Goal: Communication & Community: Answer question/provide support

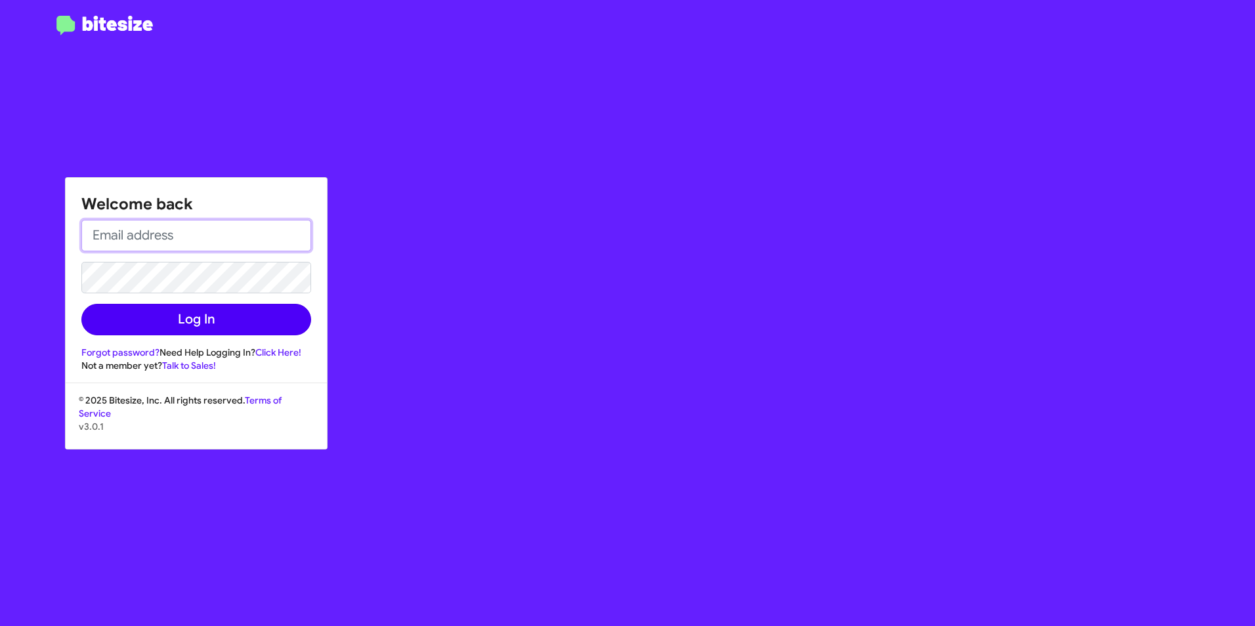
type input "[PERSON_NAME][EMAIL_ADDRESS][PERSON_NAME][DOMAIN_NAME]"
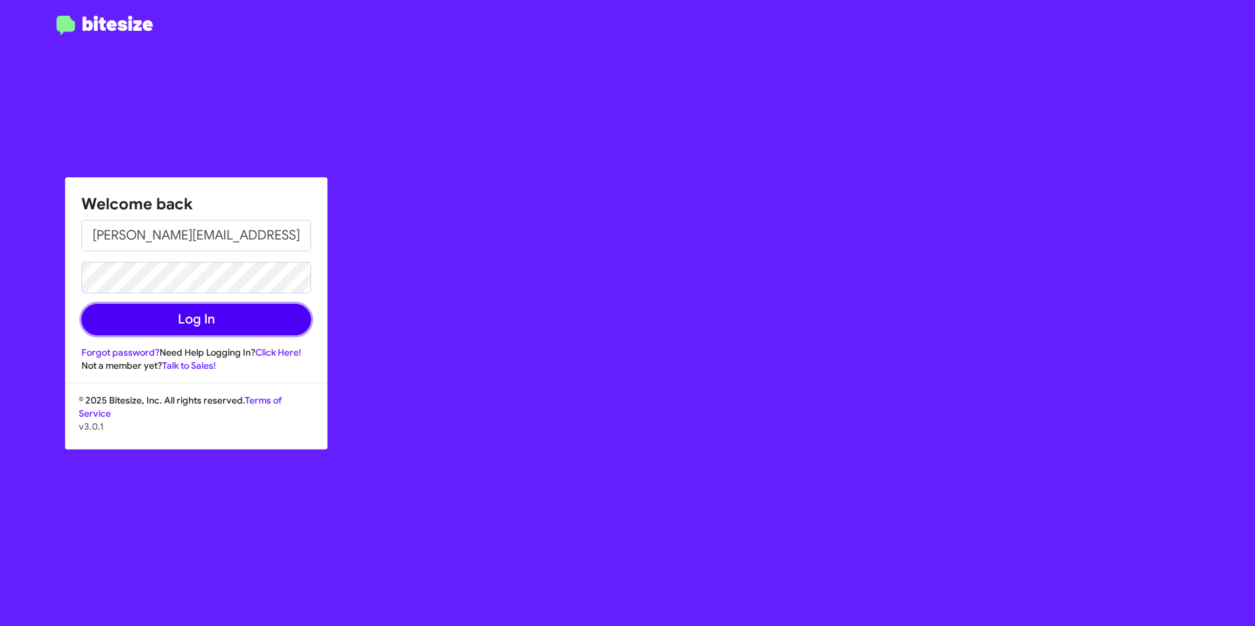
click at [140, 316] on button "Log In" at bounding box center [196, 319] width 230 height 31
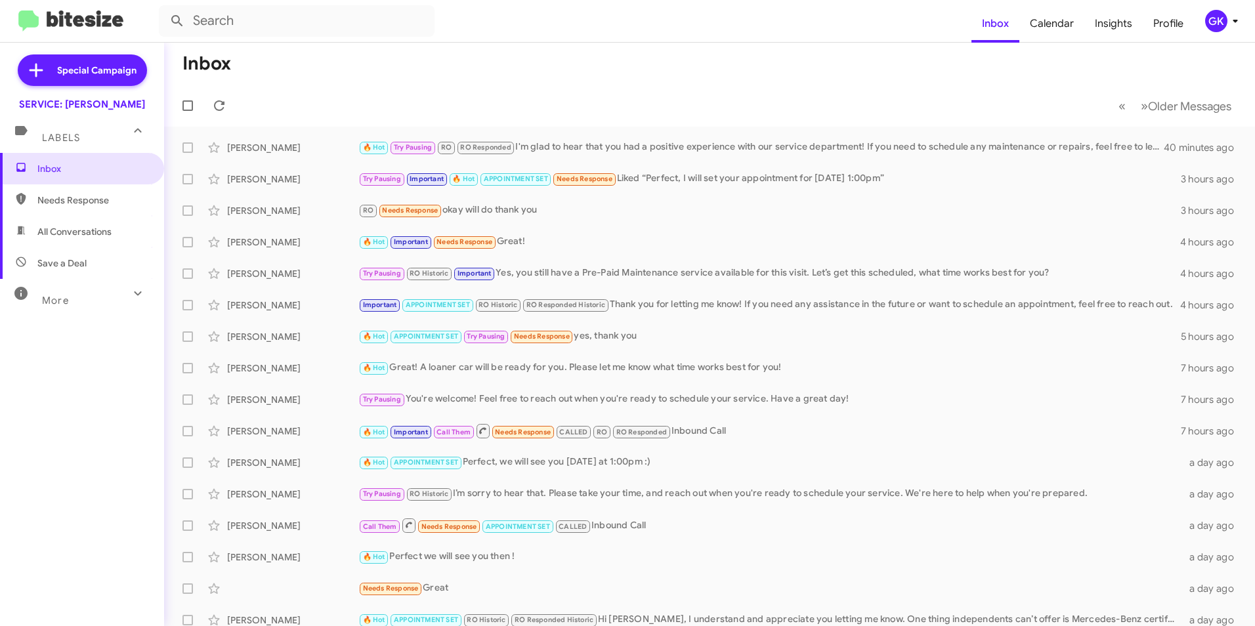
click at [74, 205] on span "Needs Response" at bounding box center [93, 200] width 112 height 13
type input "in:needs-response"
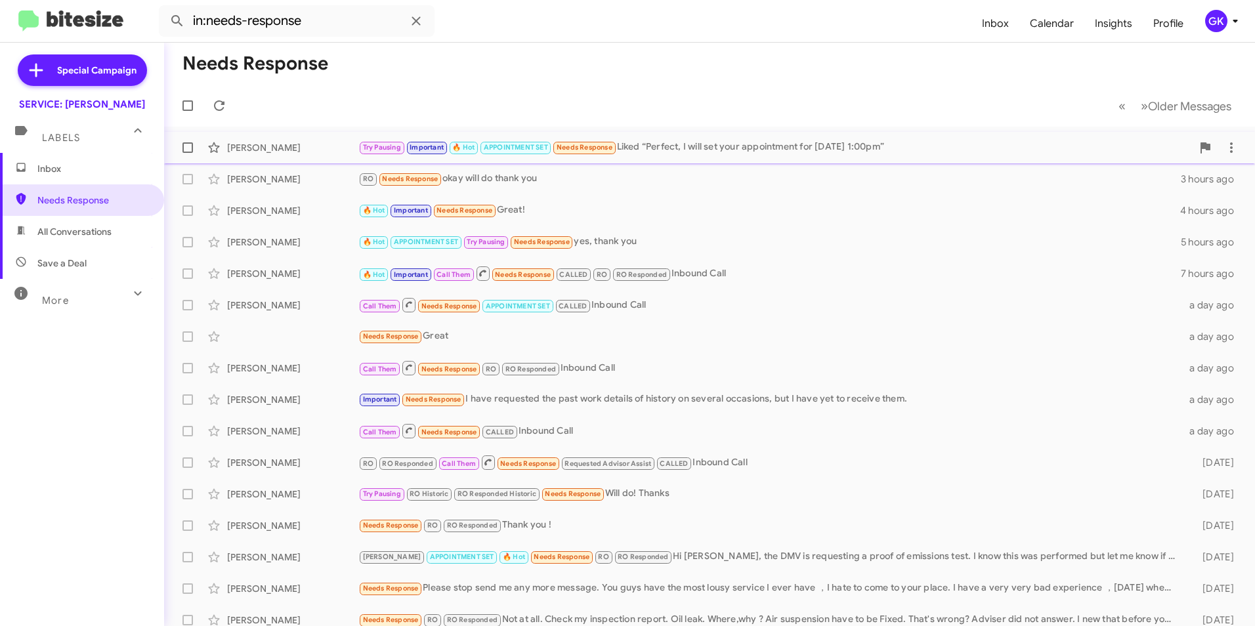
click at [251, 138] on div "[PERSON_NAME] Try Pausing Important 🔥 Hot APPOINTMENT SET Needs Response Liked …" at bounding box center [710, 148] width 1070 height 26
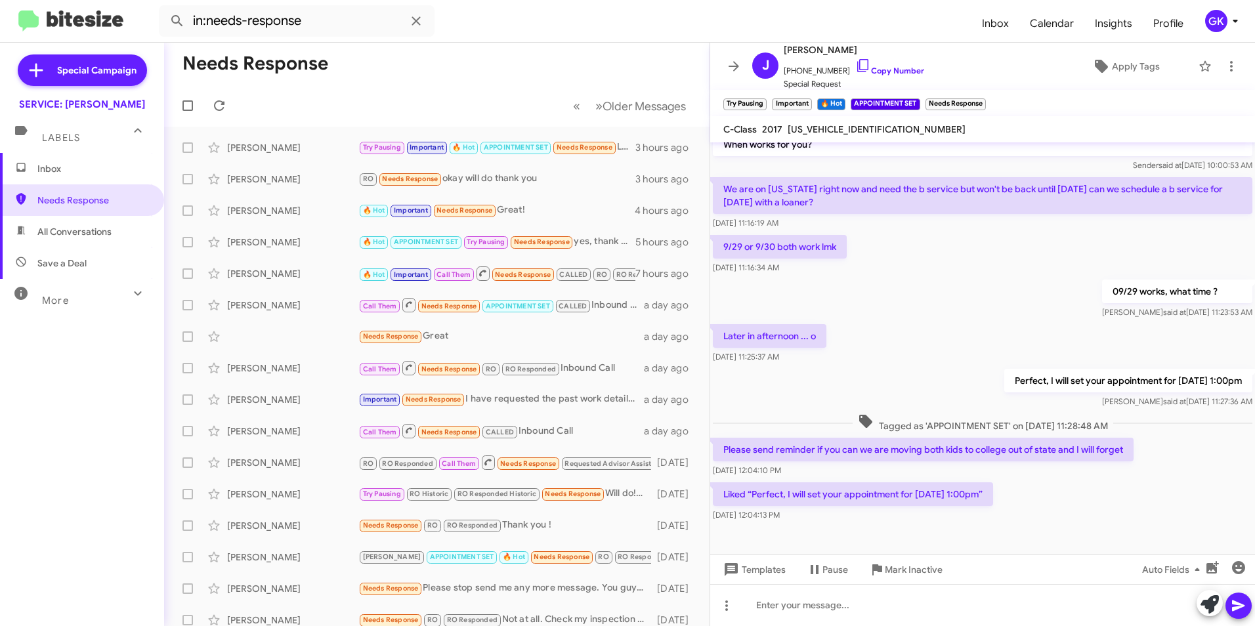
scroll to position [365, 0]
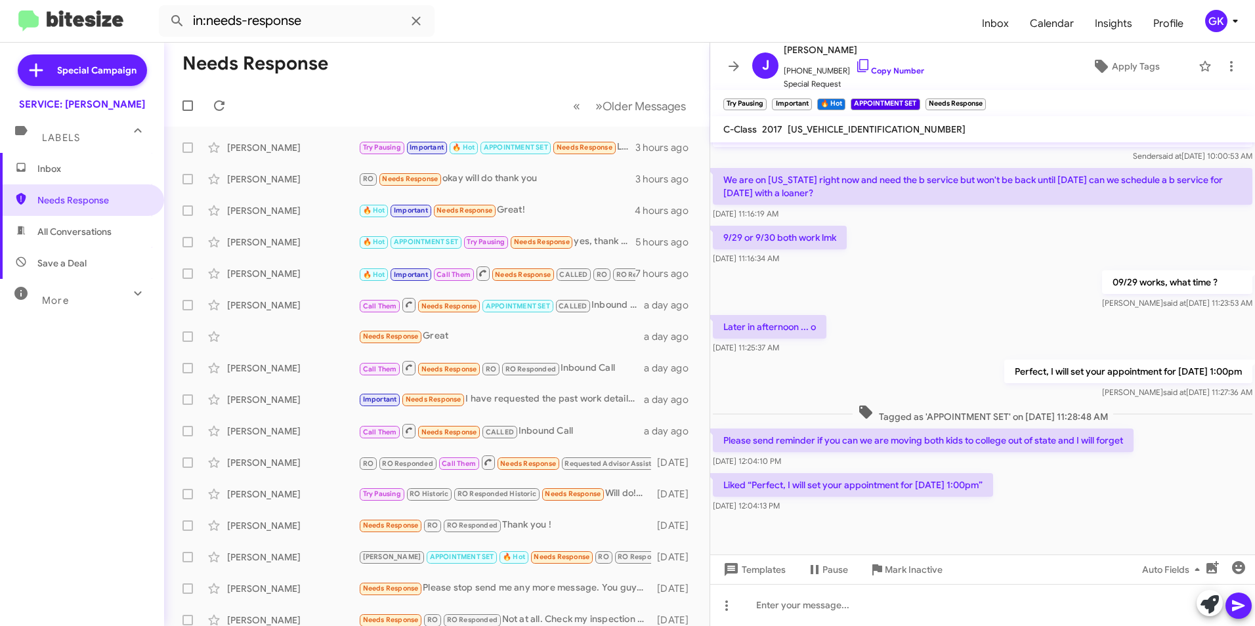
click at [66, 163] on span "Inbox" at bounding box center [93, 168] width 112 height 13
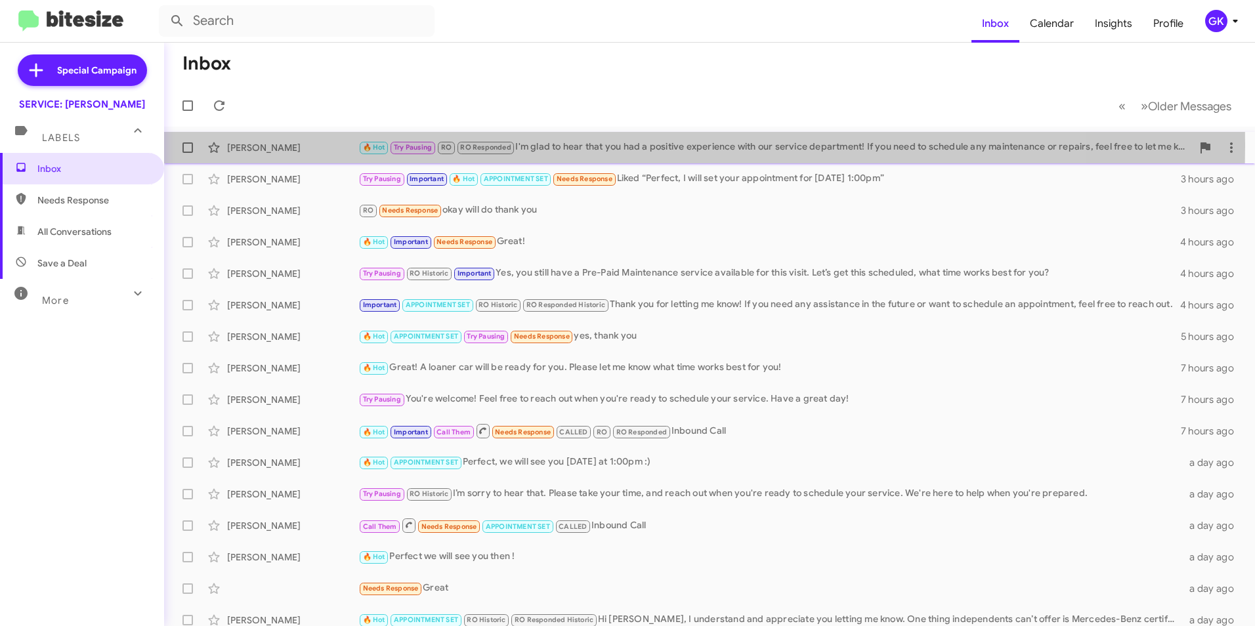
click at [248, 144] on div "[PERSON_NAME]" at bounding box center [292, 147] width 131 height 13
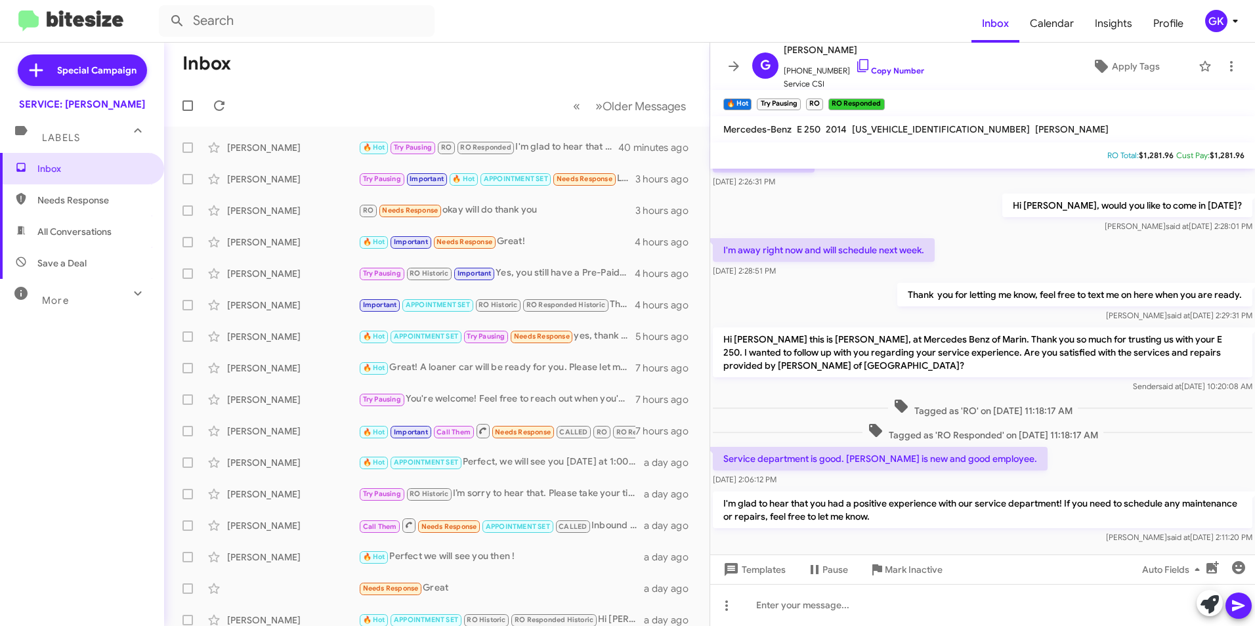
scroll to position [341, 0]
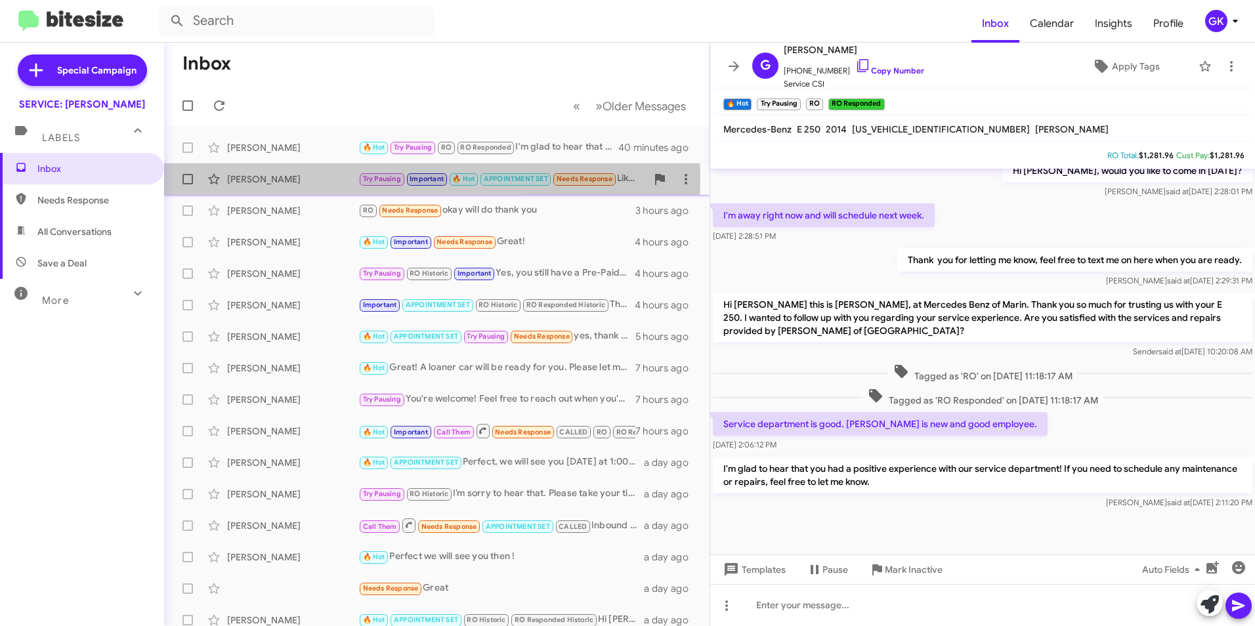
click at [279, 177] on div "[PERSON_NAME]" at bounding box center [292, 179] width 131 height 13
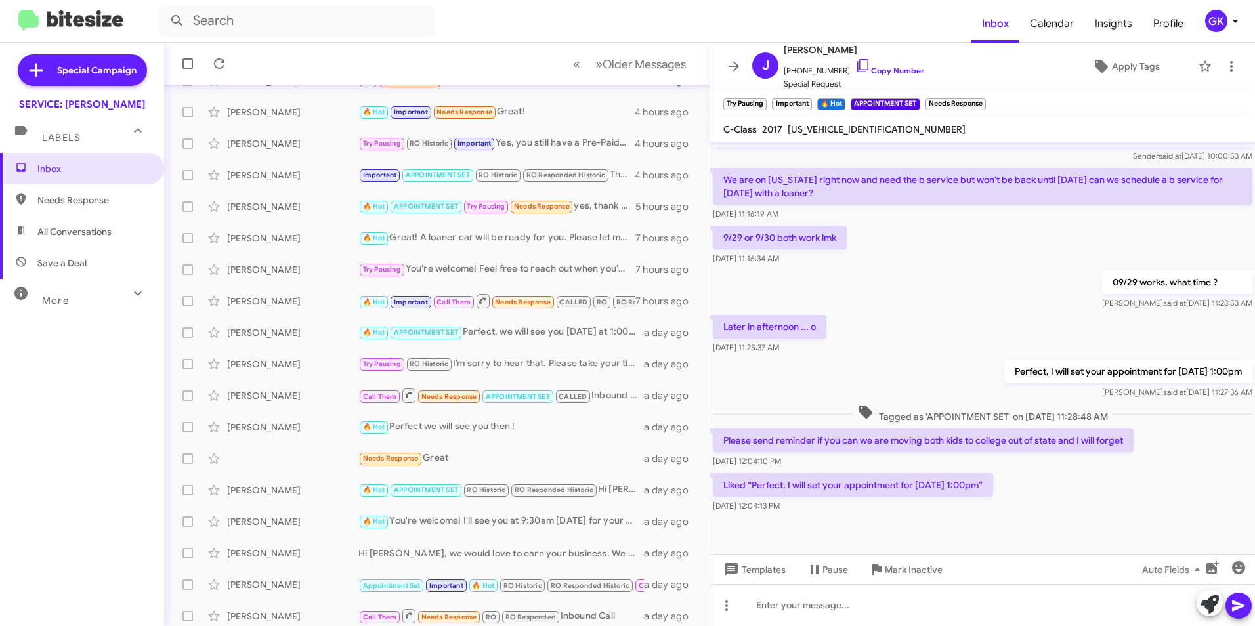
scroll to position [136, 0]
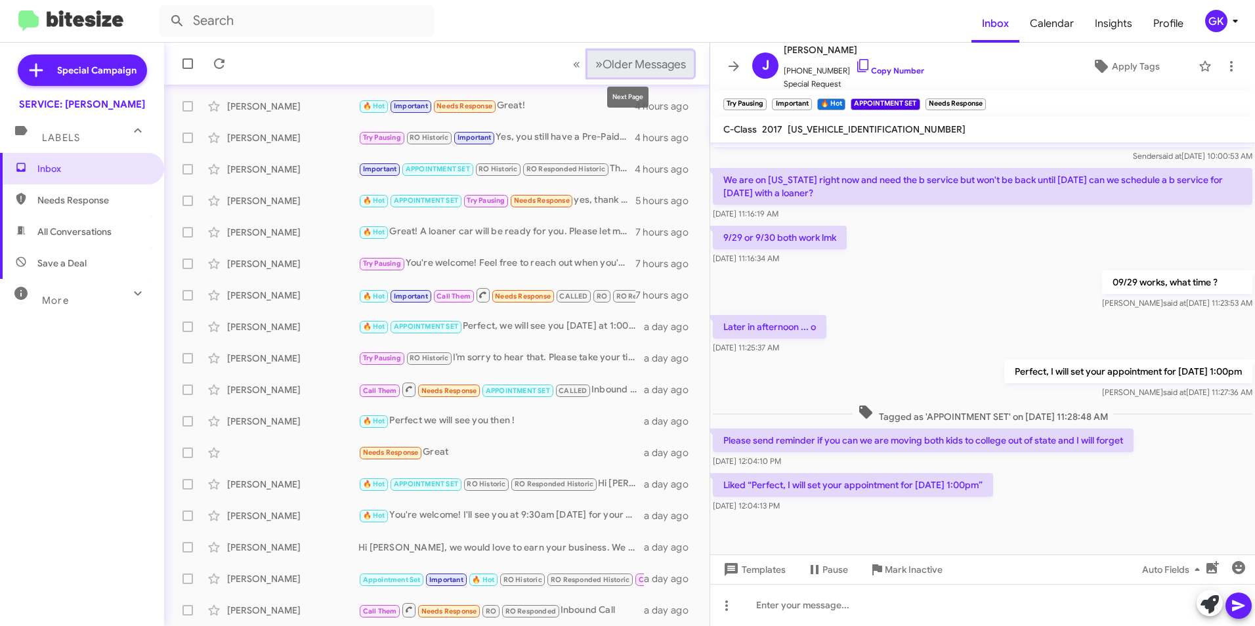
click at [613, 68] on span "Older Messages" at bounding box center [643, 64] width 83 height 14
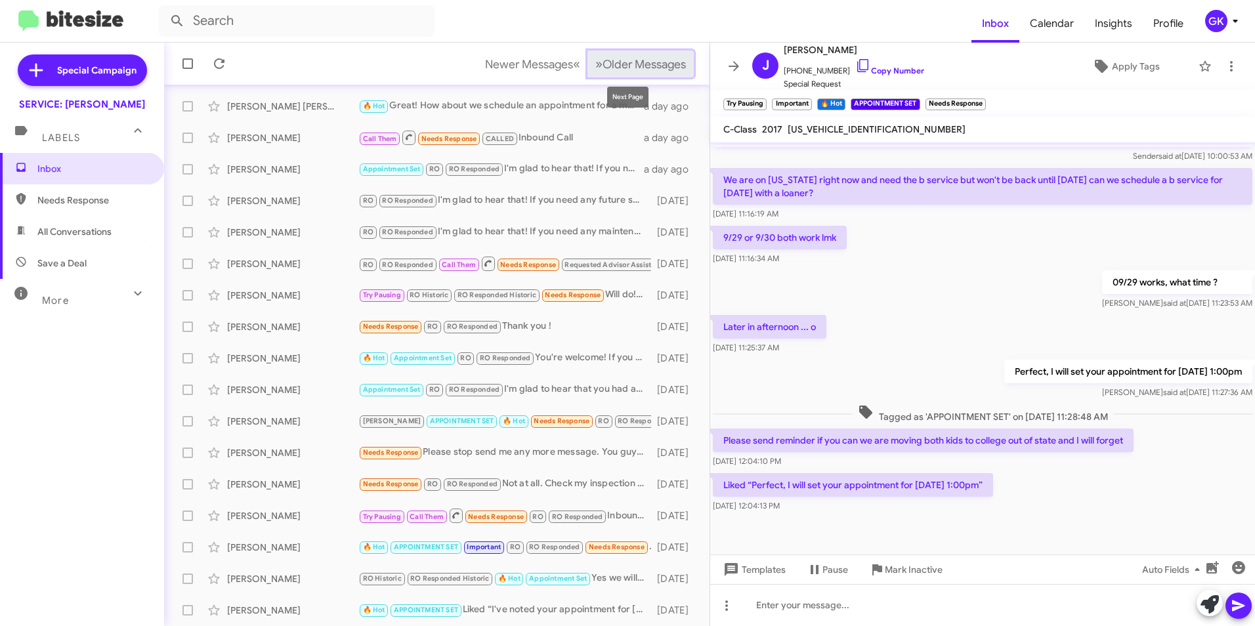
click at [650, 60] on span "Older Messages" at bounding box center [643, 64] width 83 height 14
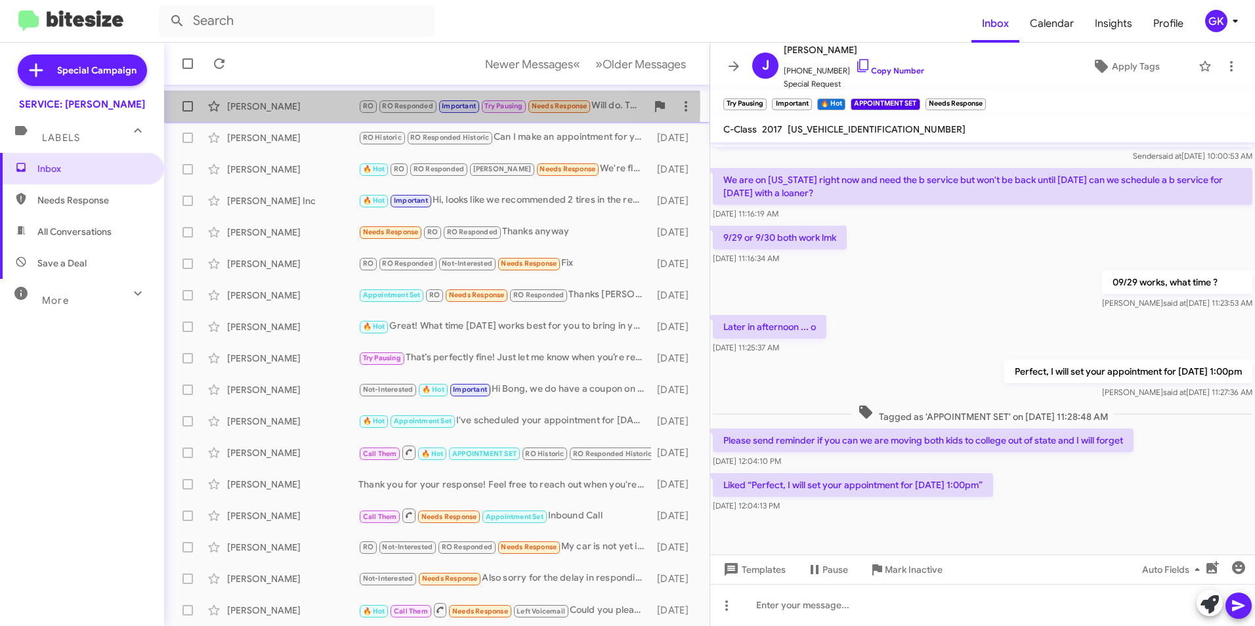
click at [248, 104] on div "[PERSON_NAME]" at bounding box center [292, 106] width 131 height 13
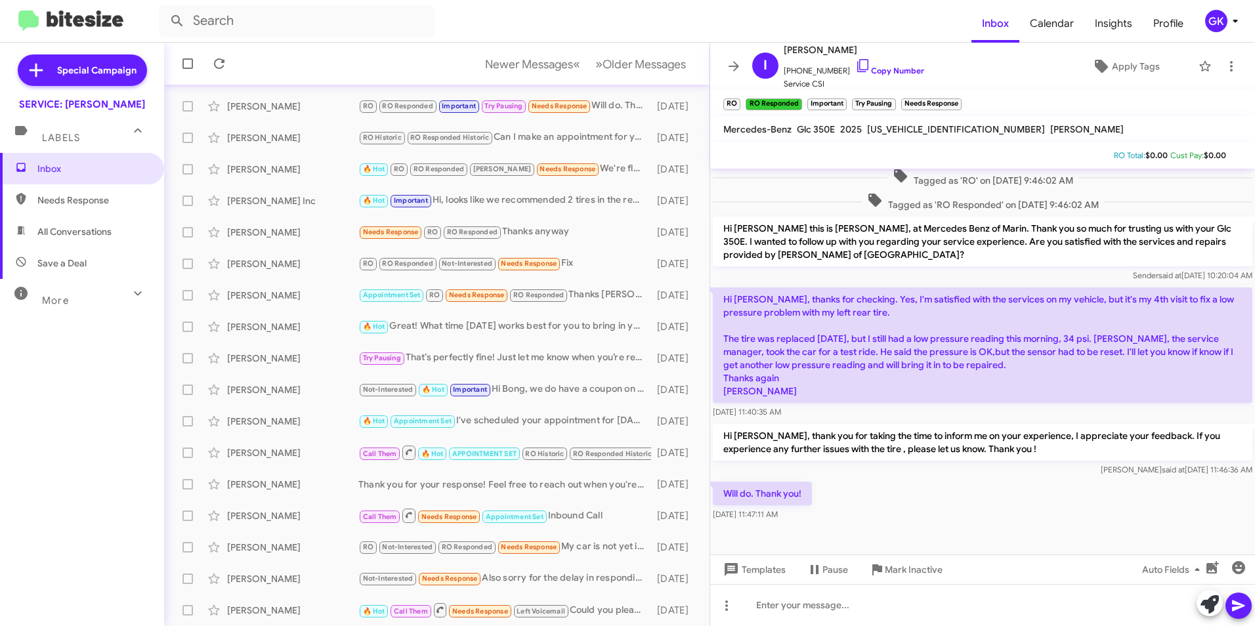
scroll to position [411, 0]
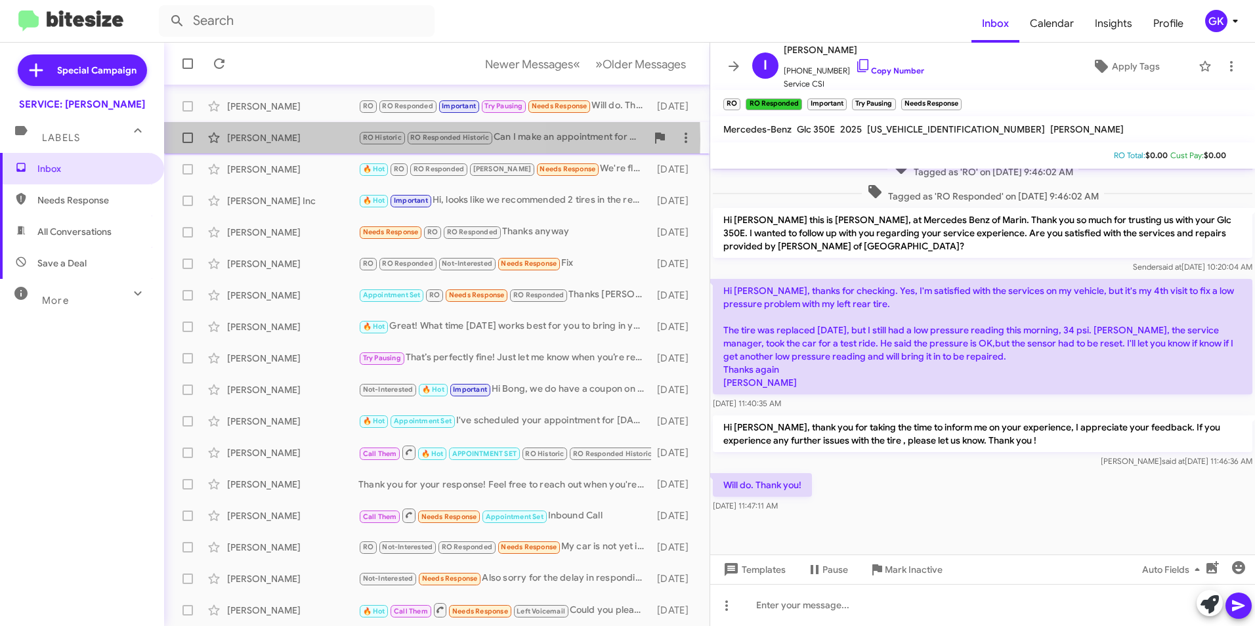
click at [289, 139] on div "[PERSON_NAME]" at bounding box center [292, 137] width 131 height 13
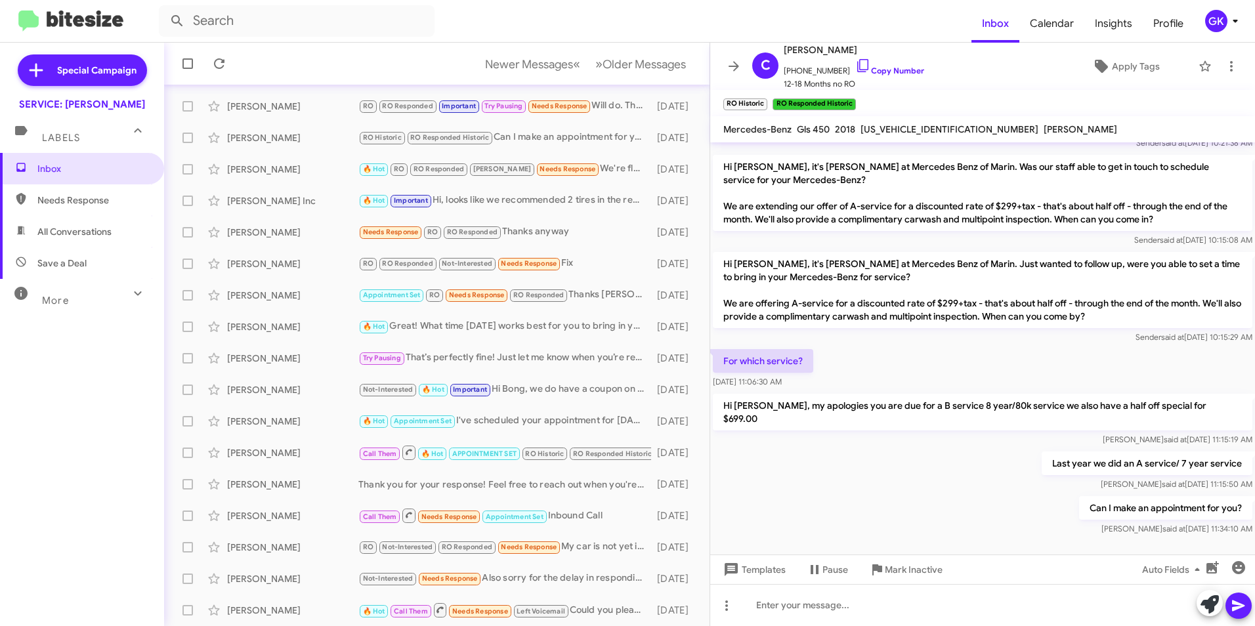
scroll to position [498, 0]
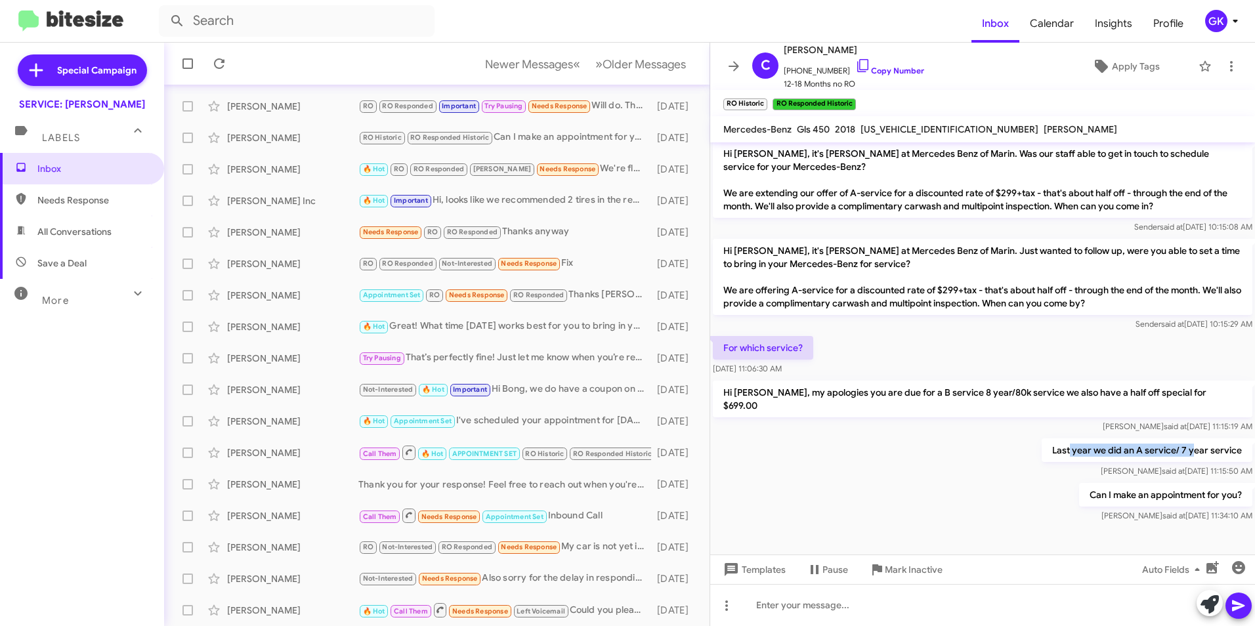
drag, startPoint x: 1066, startPoint y: 436, endPoint x: 1182, endPoint y: 438, distance: 116.8
click at [1182, 438] on p "Last year we did an A service/ 7 year service" at bounding box center [1146, 450] width 211 height 24
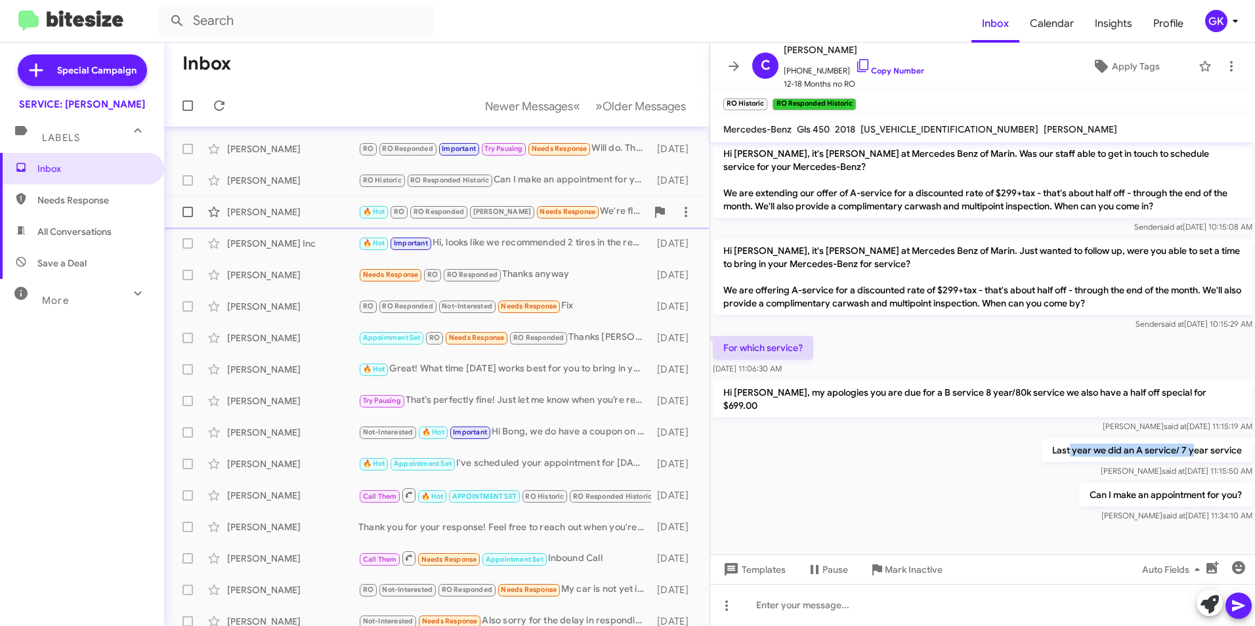
scroll to position [70, 0]
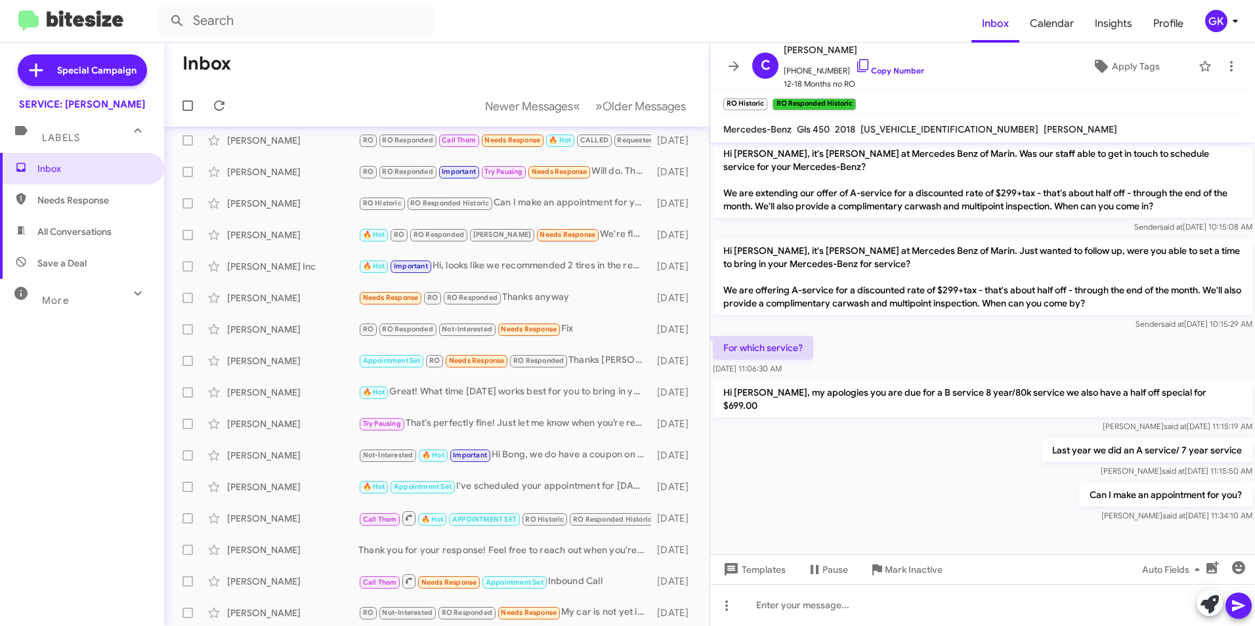
click at [781, 398] on p "Hi [PERSON_NAME], my apologies you are due for a B service 8 year/80k service w…" at bounding box center [982, 399] width 539 height 37
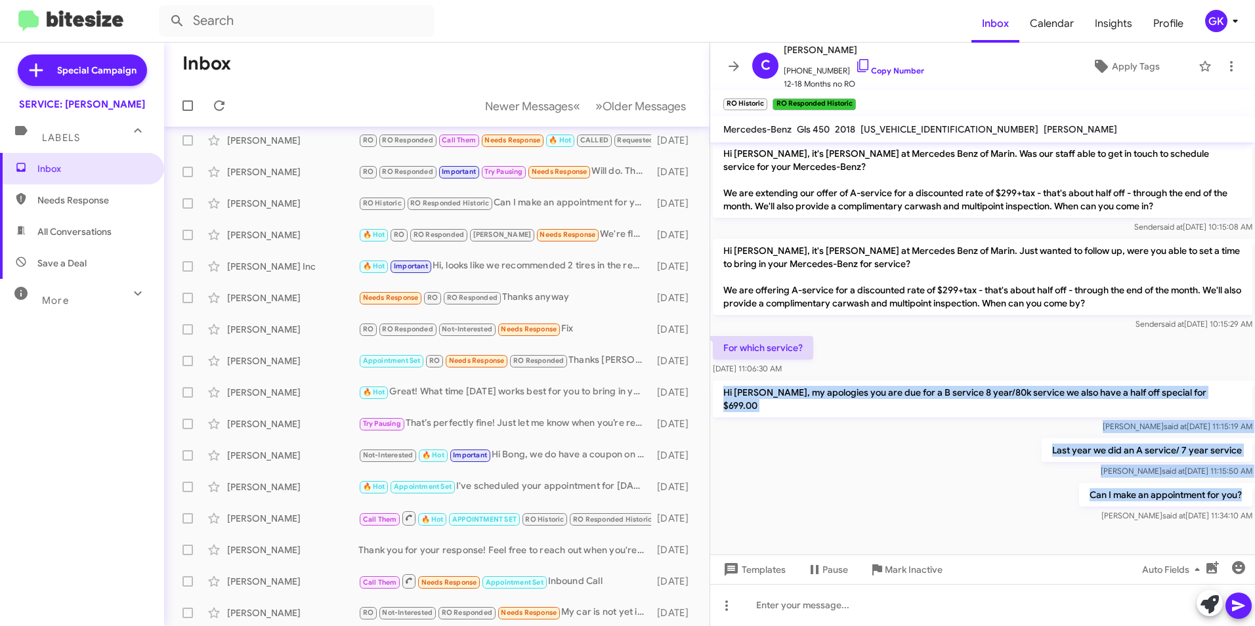
drag, startPoint x: 742, startPoint y: 379, endPoint x: 1258, endPoint y: 482, distance: 526.0
click at [1254, 482] on html "Inbox Calendar Insights Profile GK Special Campaign SERVICE: [PERSON_NAME] Labe…" at bounding box center [627, 313] width 1255 height 626
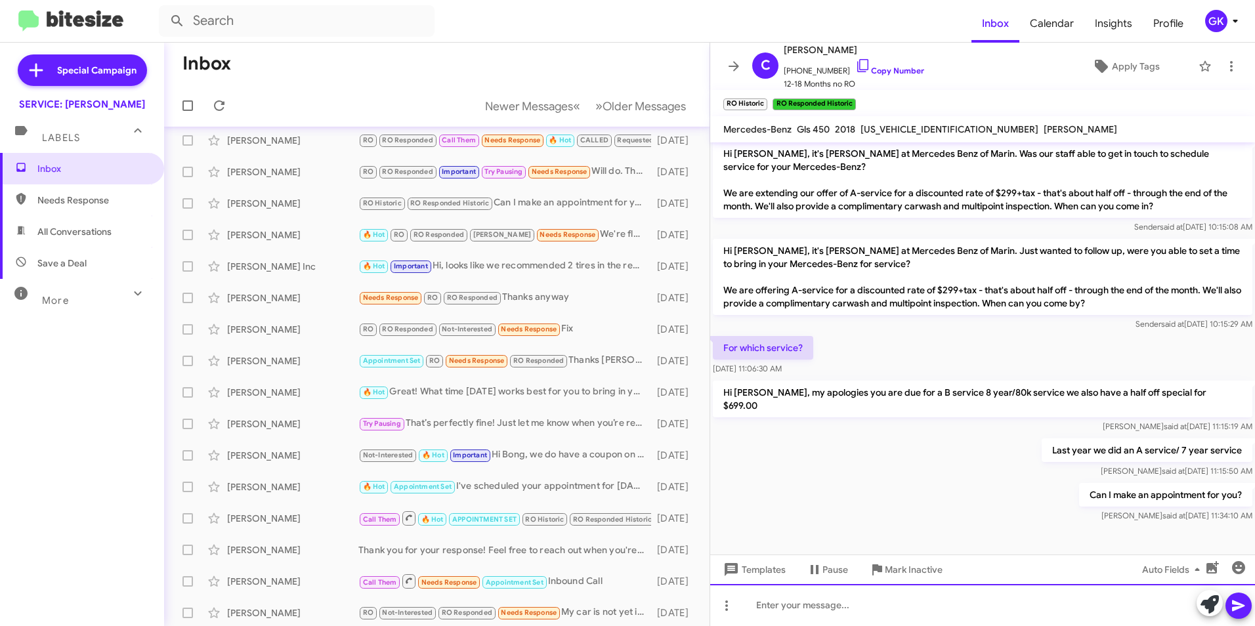
click at [809, 605] on div at bounding box center [982, 605] width 545 height 42
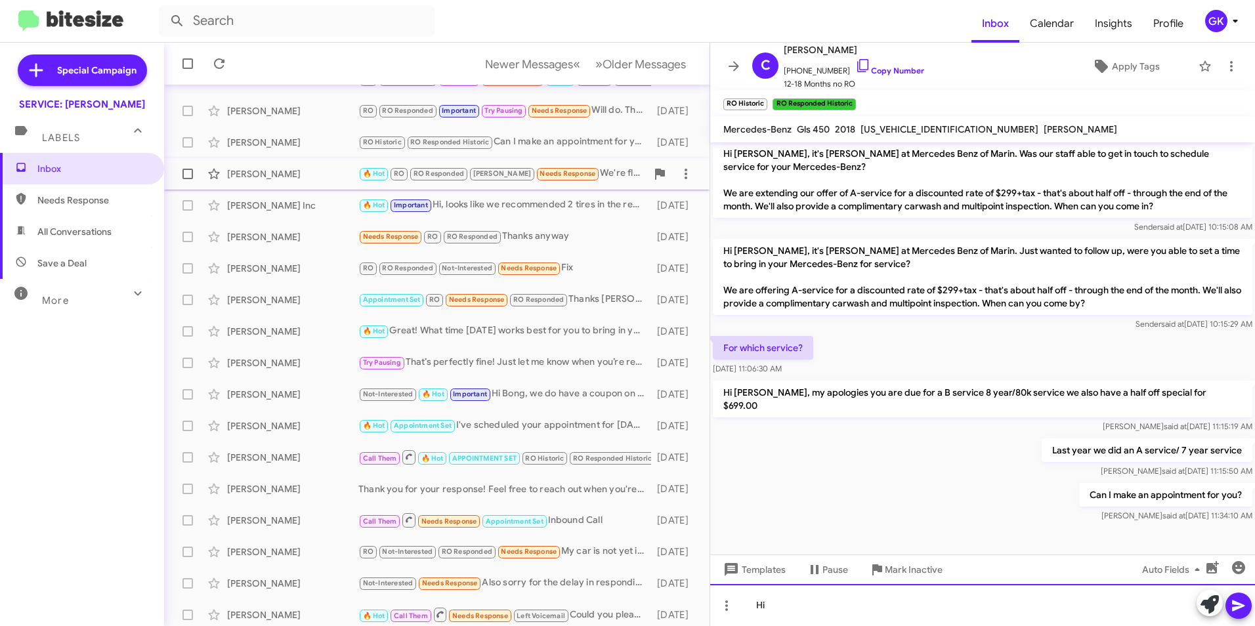
scroll to position [136, 0]
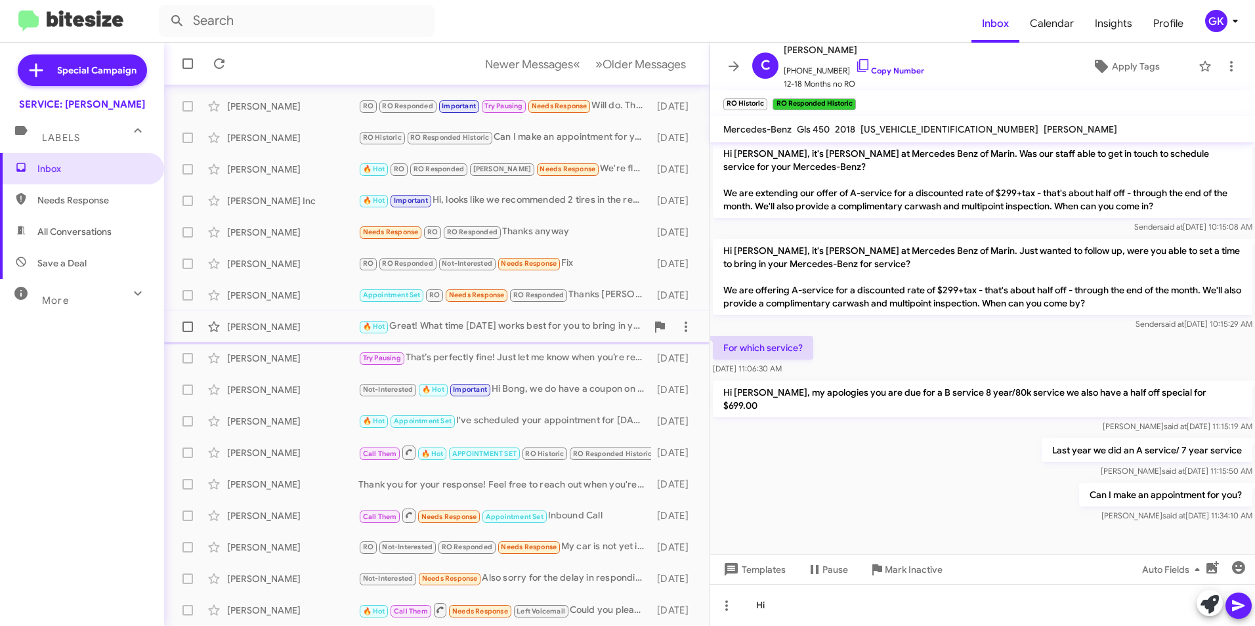
click at [408, 329] on div "🔥 Hot Great! What time [DATE] works best for you to bring in your vehicle for s…" at bounding box center [502, 326] width 288 height 15
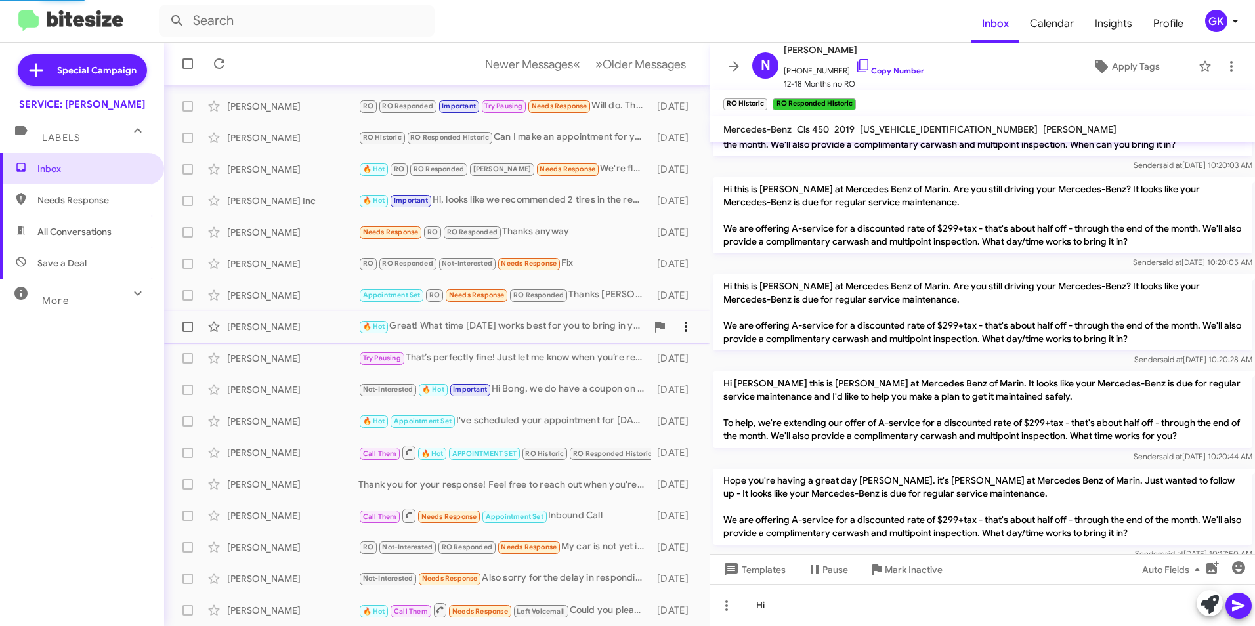
scroll to position [736, 0]
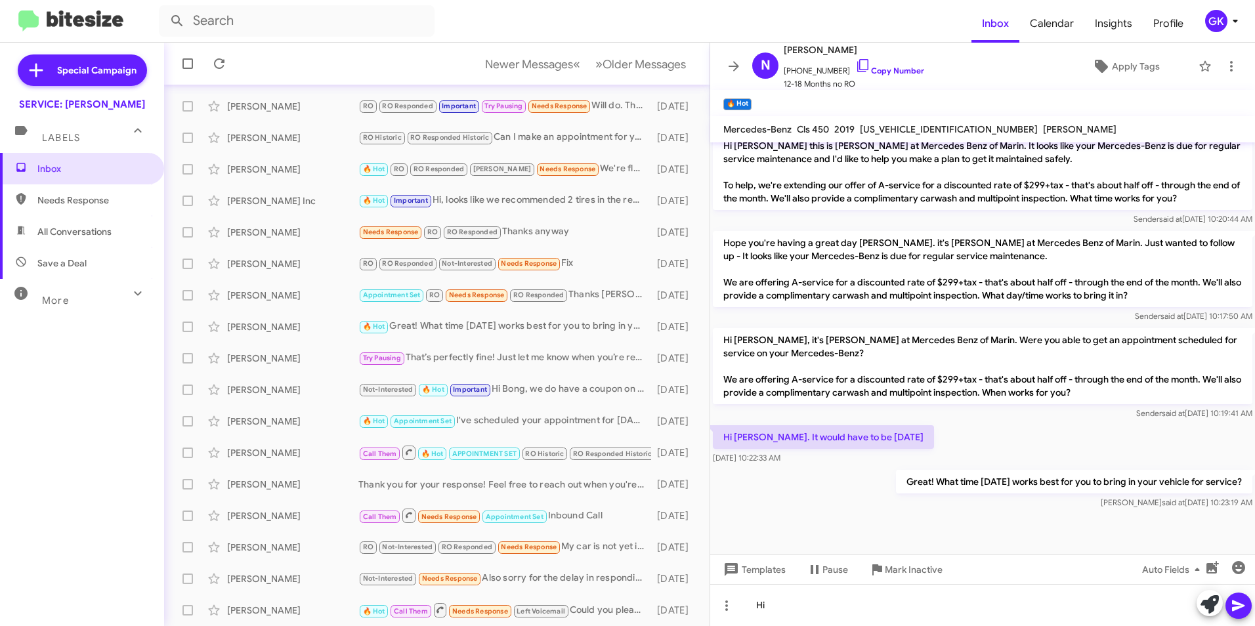
drag, startPoint x: 918, startPoint y: 482, endPoint x: 1226, endPoint y: 480, distance: 308.4
click at [1226, 480] on p "Great! What time [DATE] works best for you to bring in your vehicle for service?" at bounding box center [1074, 482] width 356 height 24
click at [301, 537] on div "[PERSON_NAME] RO Not-Interested RO Responded Needs Response My car is not yet i…" at bounding box center [437, 547] width 524 height 26
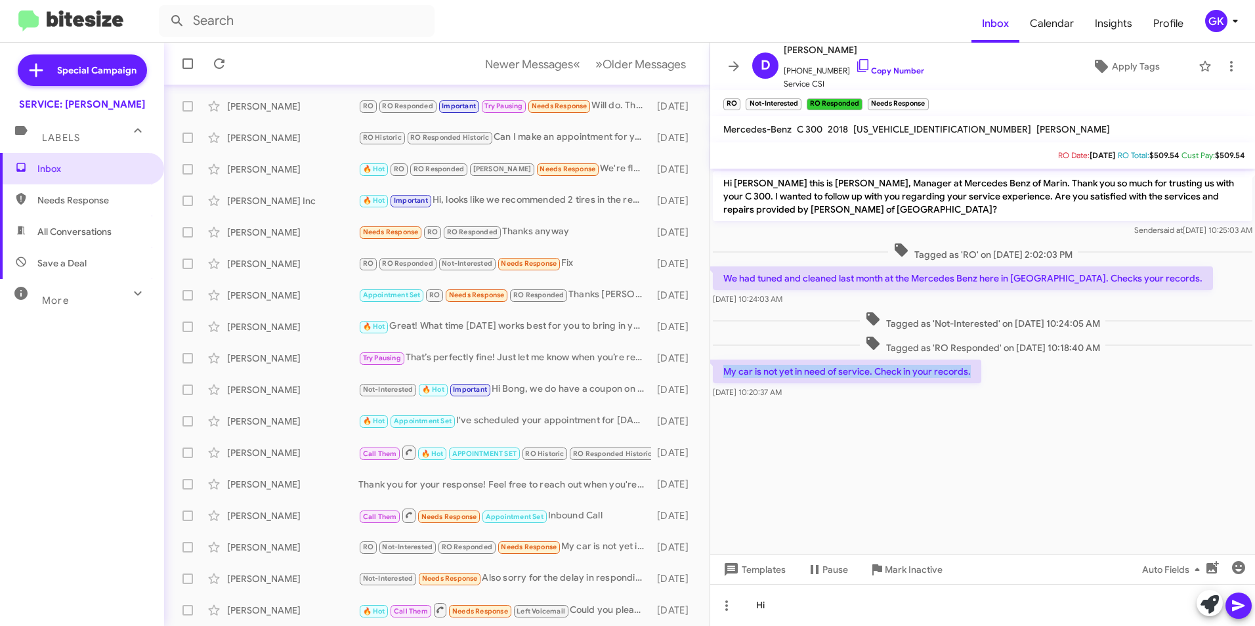
drag, startPoint x: 726, startPoint y: 375, endPoint x: 993, endPoint y: 377, distance: 267.1
click at [993, 377] on div "My car is not yet in need of service. Check in your records. [DATE] 10:20:37 AM" at bounding box center [982, 379] width 545 height 45
click at [268, 165] on div "[PERSON_NAME]" at bounding box center [292, 169] width 131 height 13
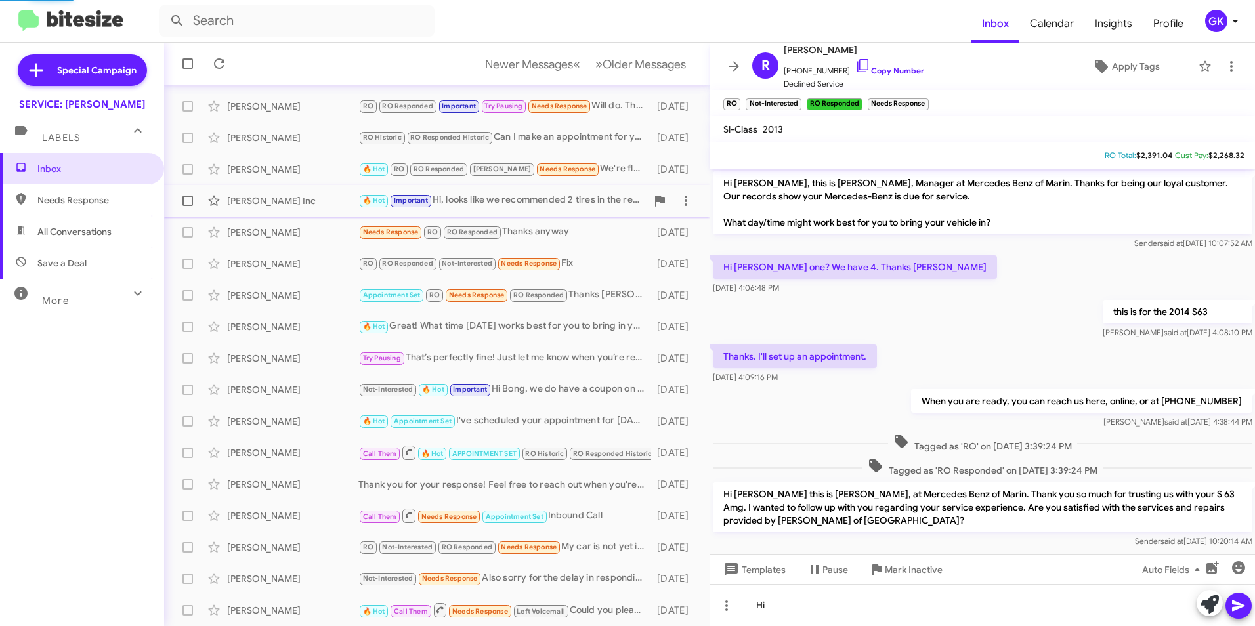
scroll to position [402, 0]
